Goal: Navigation & Orientation: Find specific page/section

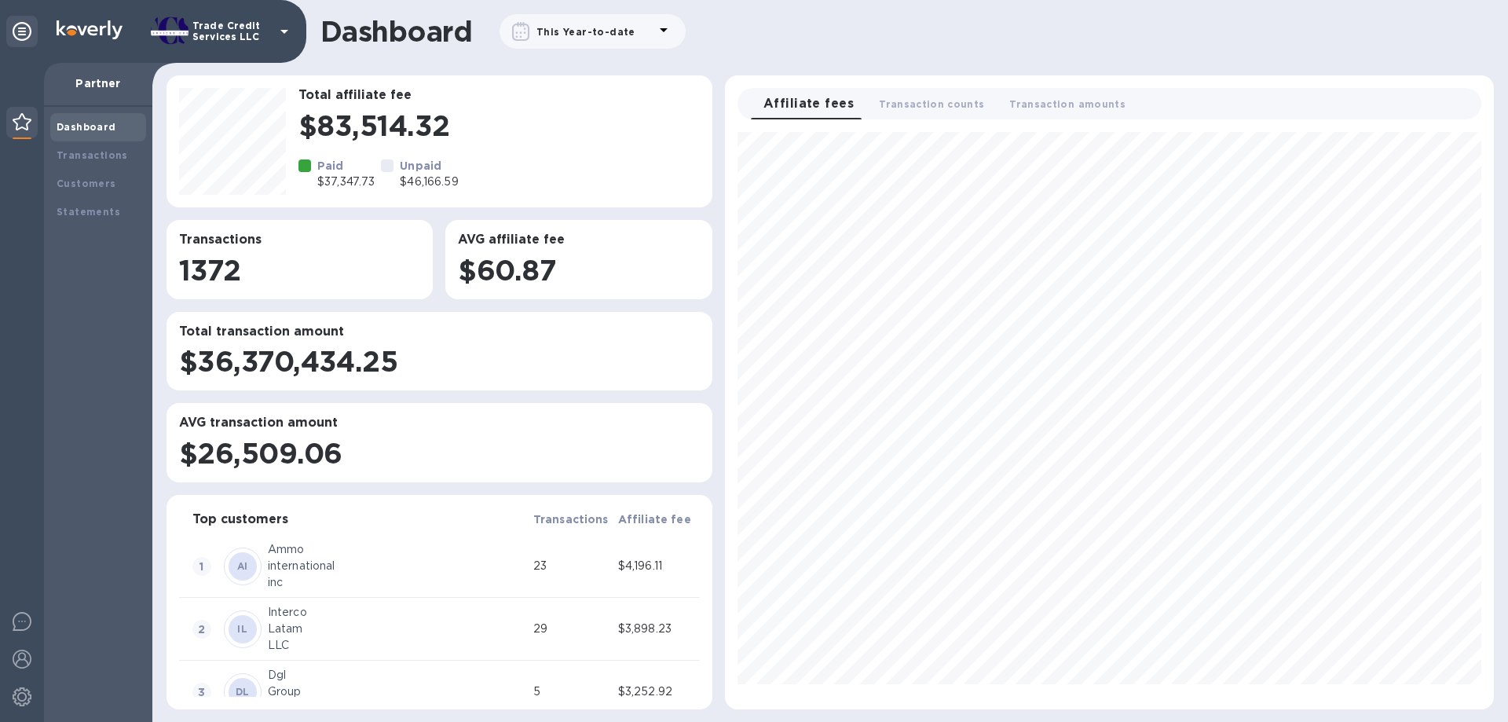
scroll to position [565, 756]
click at [104, 152] on b "Transactions" at bounding box center [92, 155] width 71 height 12
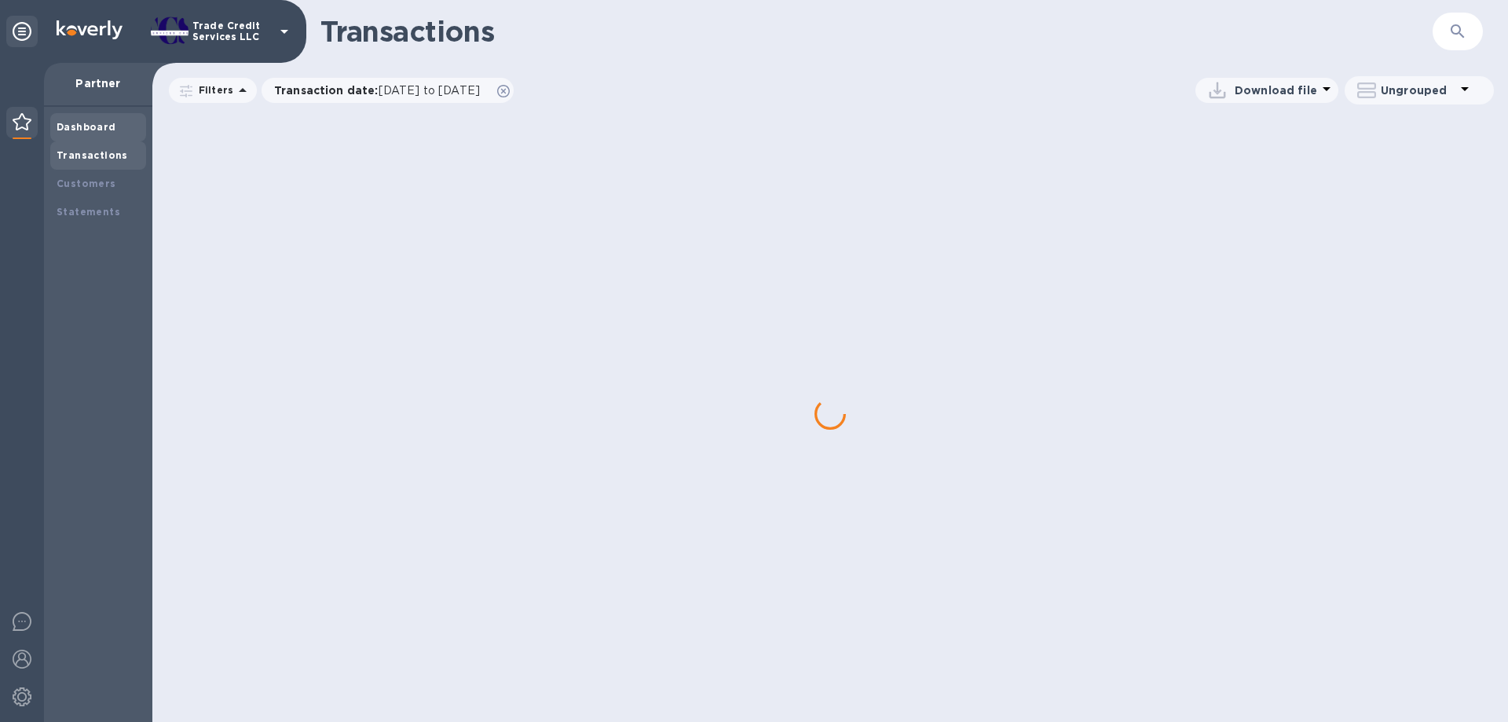
click at [93, 124] on b "Dashboard" at bounding box center [87, 127] width 60 height 12
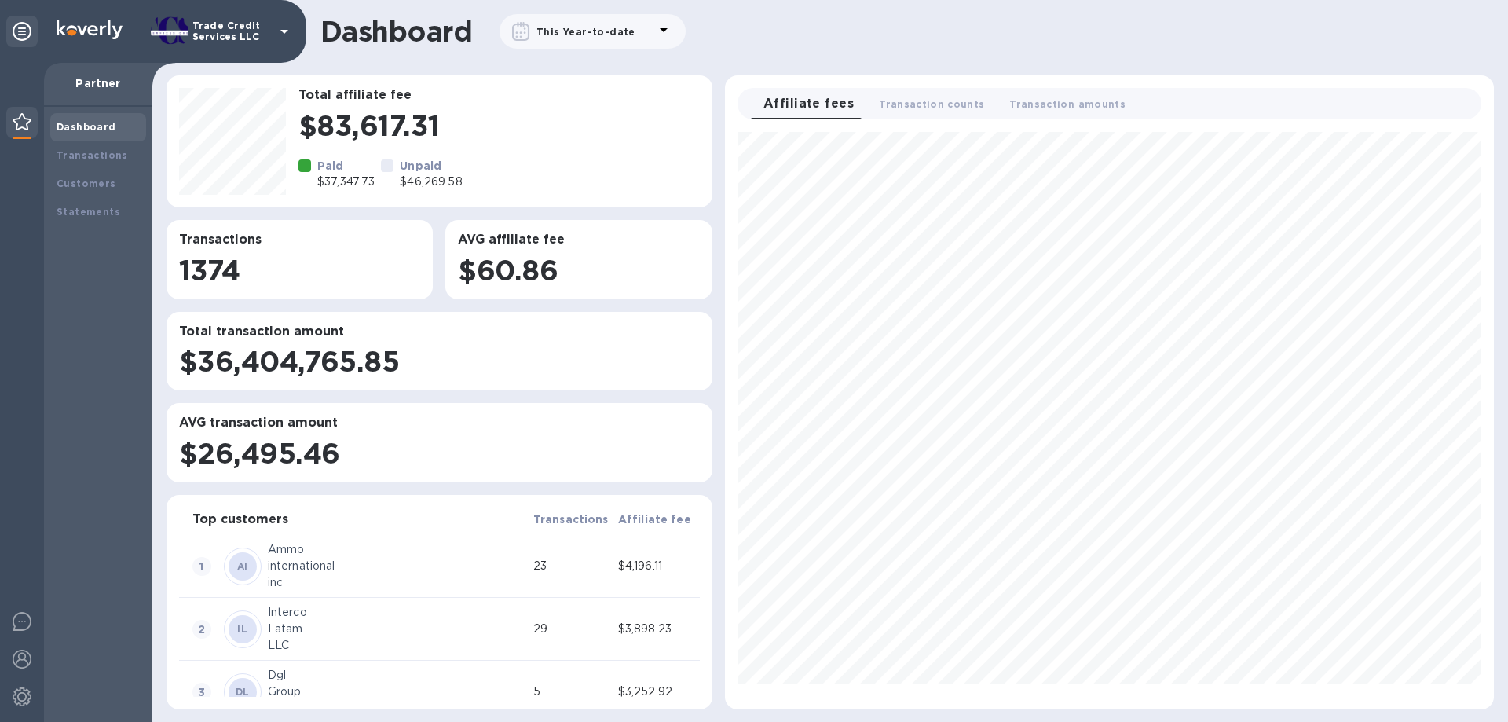
scroll to position [565, 756]
click at [583, 36] on b "This Year-to-date" at bounding box center [585, 32] width 99 height 12
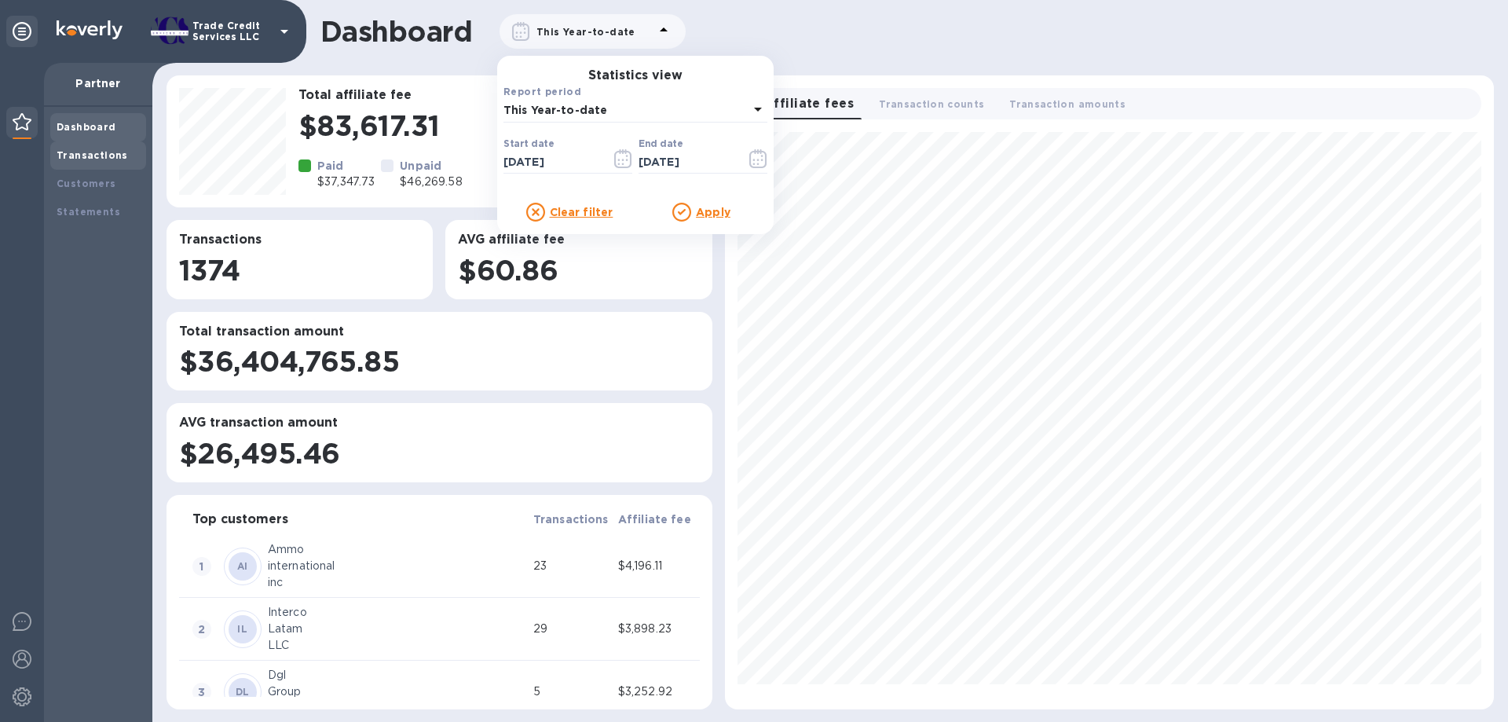
click at [81, 151] on b "Transactions" at bounding box center [92, 155] width 71 height 12
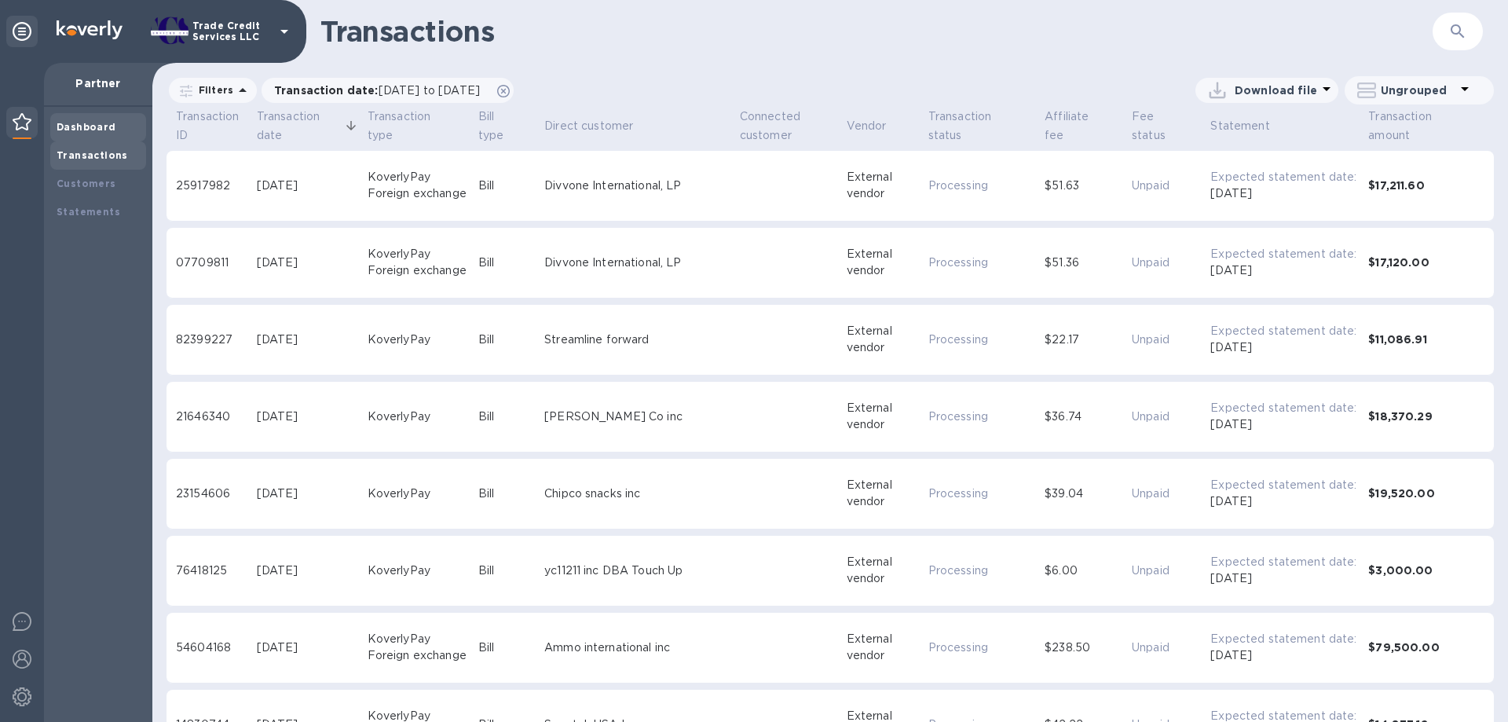
click at [90, 124] on b "Dashboard" at bounding box center [87, 127] width 60 height 12
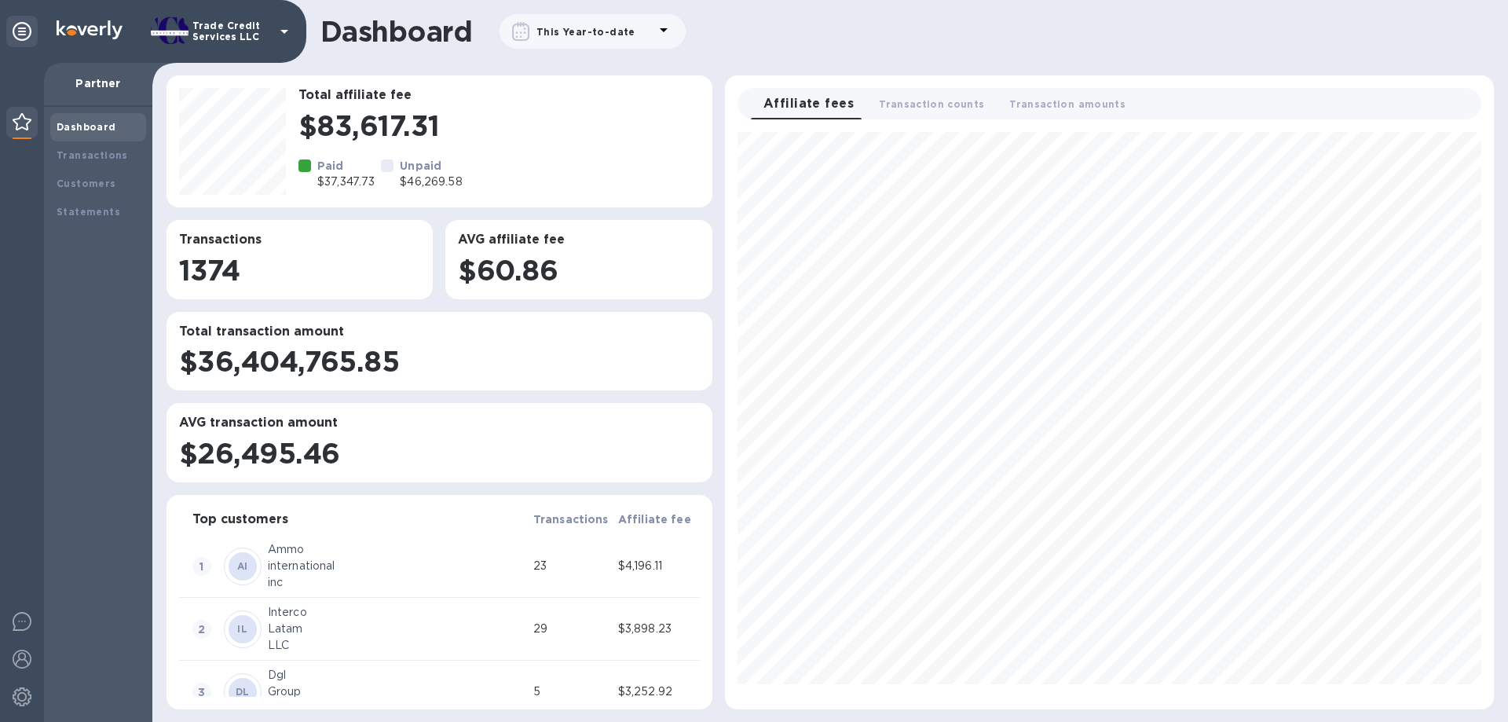
scroll to position [565, 756]
